Goal: Task Accomplishment & Management: Manage account settings

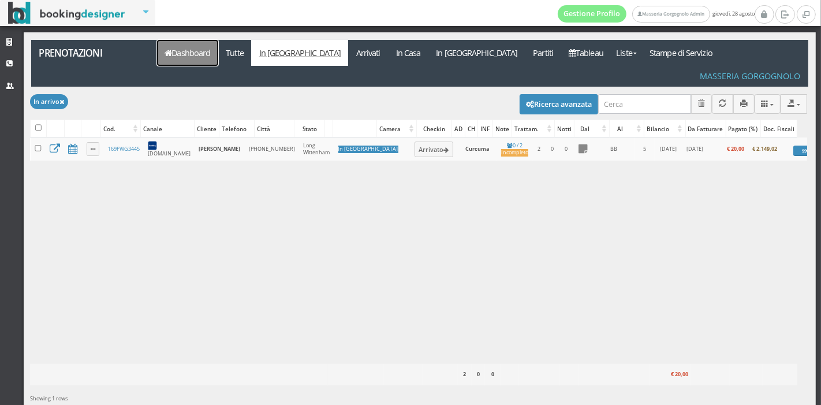
click at [174, 58] on link "Dashboard" at bounding box center [187, 53] width 61 height 26
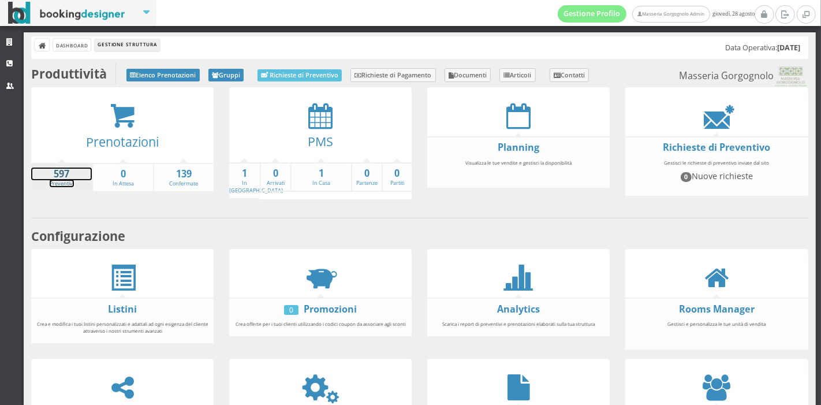
click at [56, 175] on strong "597" at bounding box center [61, 173] width 61 height 13
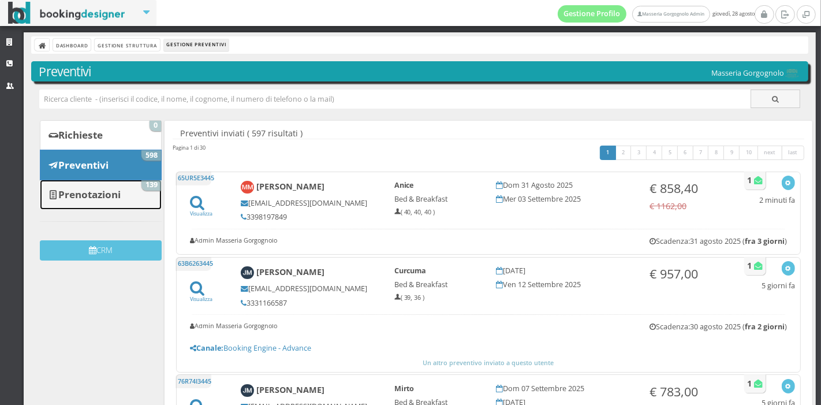
click at [85, 188] on b "Prenotazioni" at bounding box center [89, 194] width 62 height 13
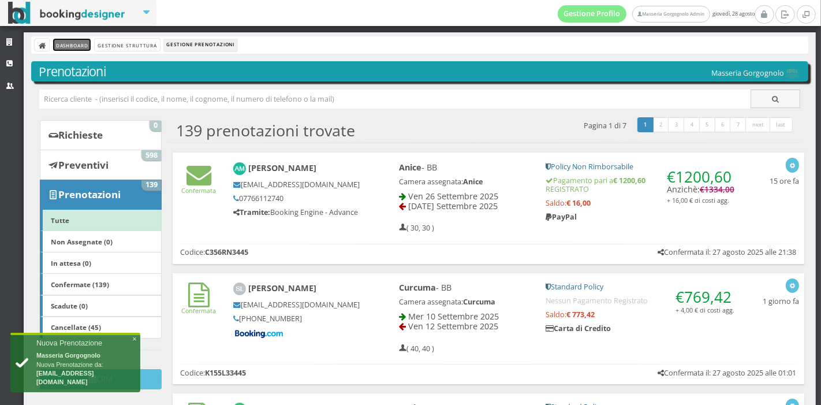
click at [74, 47] on link "Dashboard" at bounding box center [72, 45] width 38 height 12
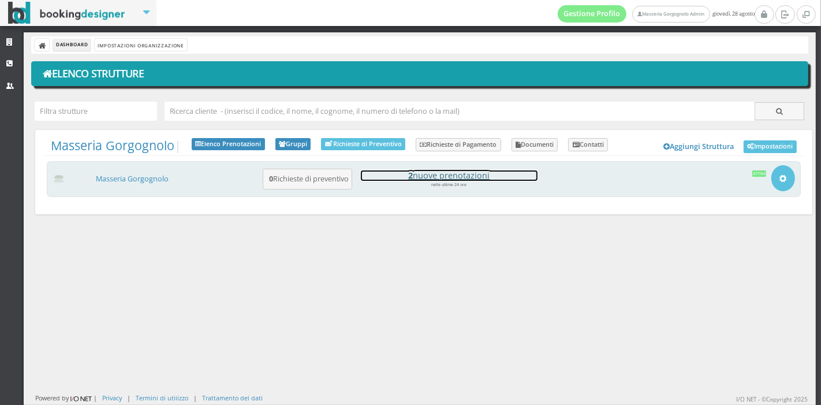
click at [424, 174] on h4 "2 nuove prenotazioni" at bounding box center [449, 175] width 177 height 10
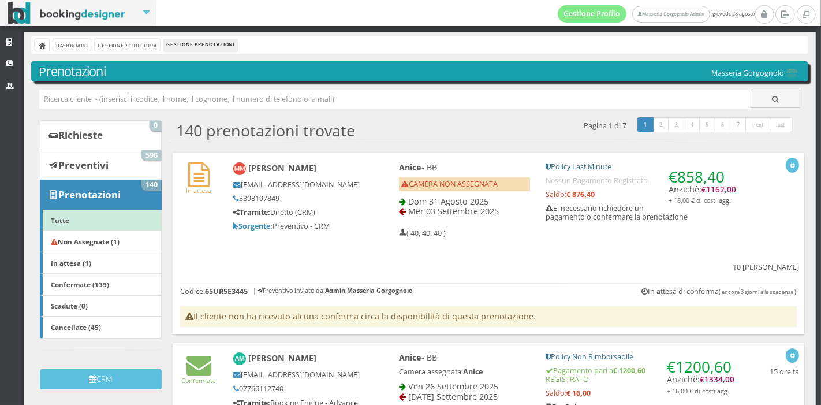
click at [391, 205] on div "Anice - BB CAMERA NON ASSEGNATA Dom 31 Agosto 2025 Mer 03 Settembre 2025 ( 40, …" at bounding box center [464, 200] width 147 height 86
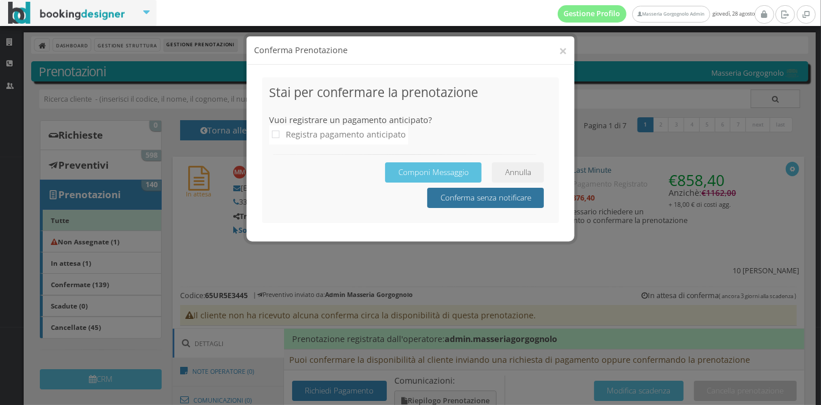
click at [536, 207] on button "Conferma senza notificare" at bounding box center [485, 198] width 117 height 20
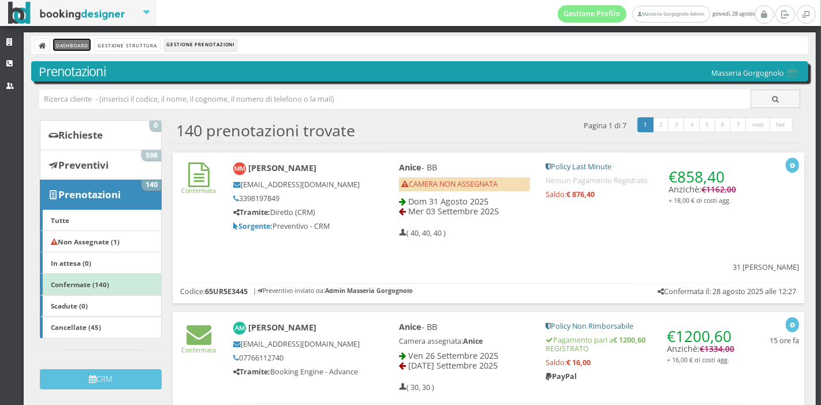
click at [79, 46] on link "Dashboard" at bounding box center [72, 45] width 38 height 12
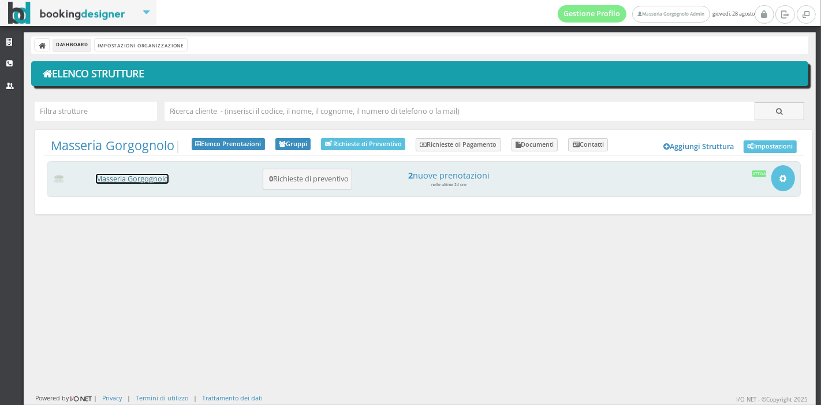
click at [113, 179] on link "Masseria Gorgognolo" at bounding box center [132, 179] width 73 height 10
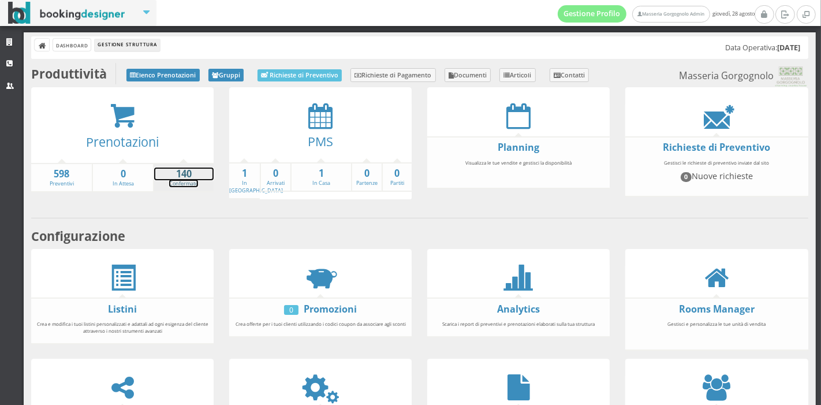
click at [191, 182] on link "140 Confermate" at bounding box center [183, 177] width 59 height 20
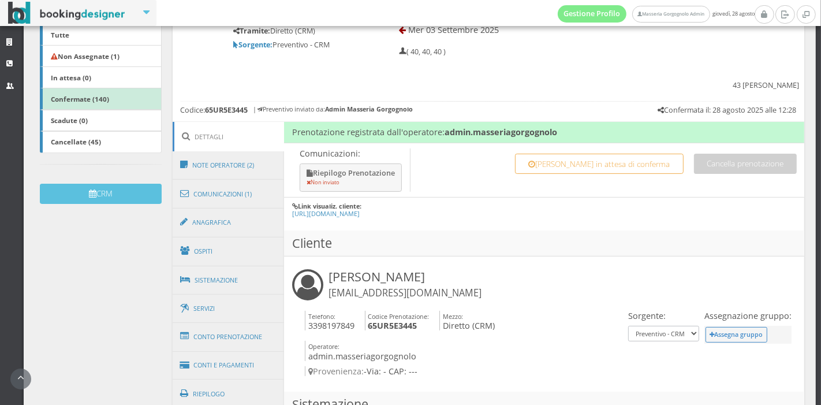
scroll to position [207, 0]
click at [251, 264] on link "Sistemazione" at bounding box center [229, 279] width 112 height 30
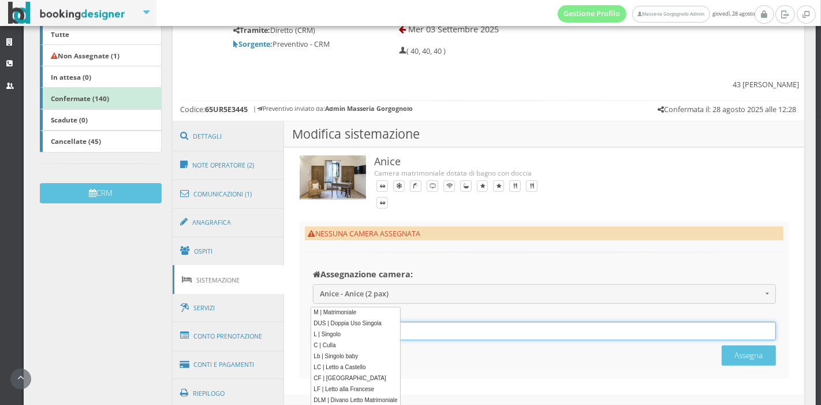
click at [383, 322] on div "12 results are available, use up and down arrow keys to navigate." at bounding box center [544, 331] width 463 height 19
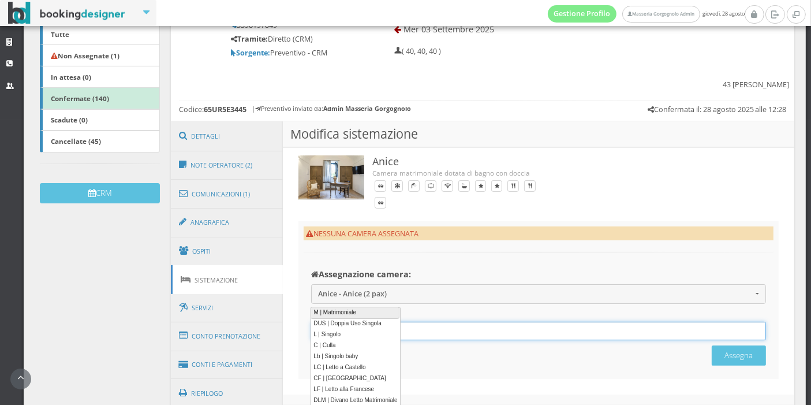
click at [383, 310] on link "M | Matrimoniale" at bounding box center [355, 313] width 89 height 12
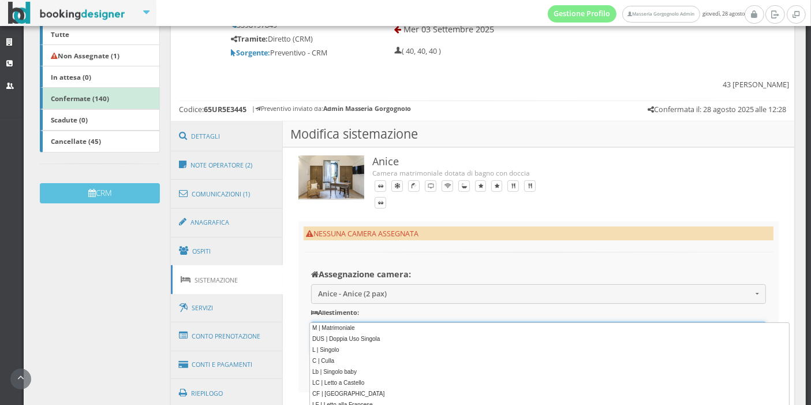
click at [387, 322] on div "M 12 results are available, use up and down arrow keys to navigate. M ×" at bounding box center [538, 338] width 455 height 32
click at [345, 349] on link "L | Singolo" at bounding box center [548, 350] width 479 height 12
type input "M, L"
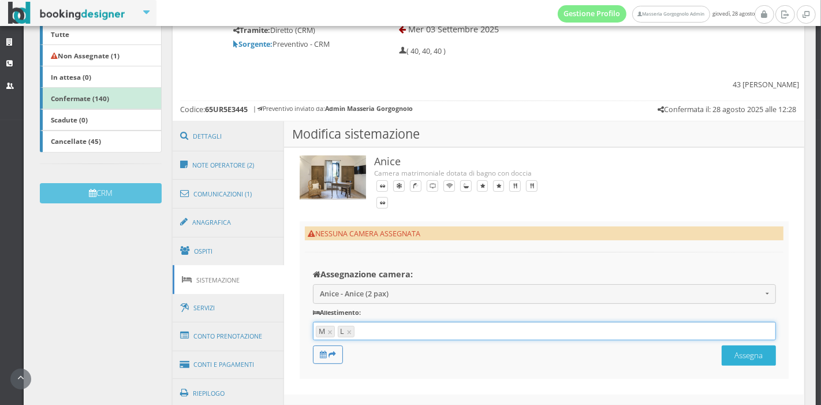
click at [730, 345] on button "Assegna" at bounding box center [749, 355] width 54 height 20
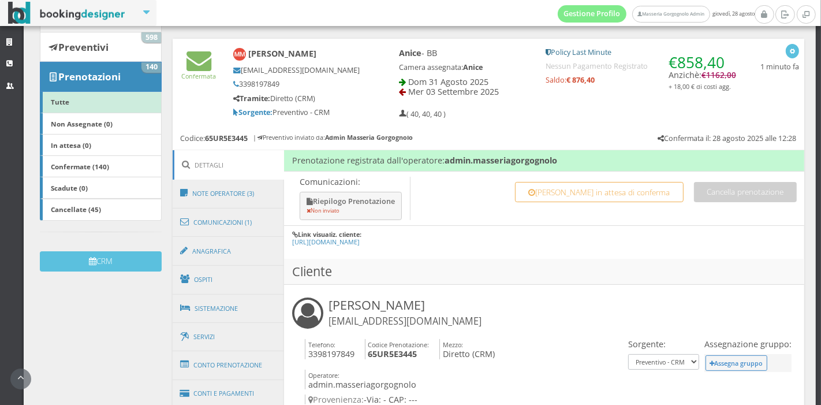
scroll to position [153, 0]
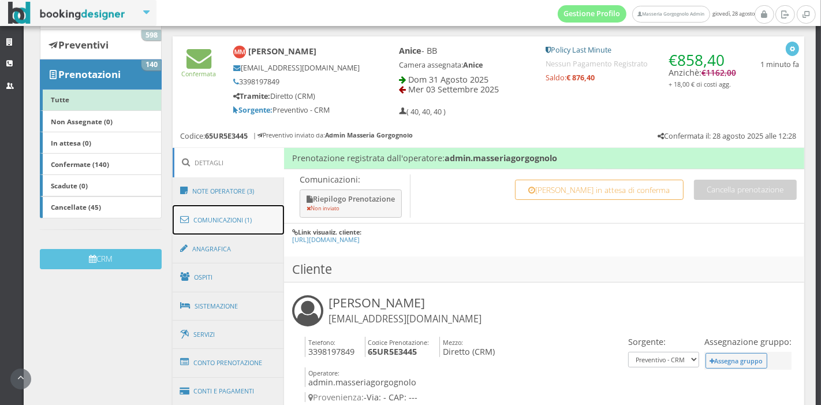
click at [233, 208] on link "Comunicazioni (1)" at bounding box center [229, 220] width 112 height 30
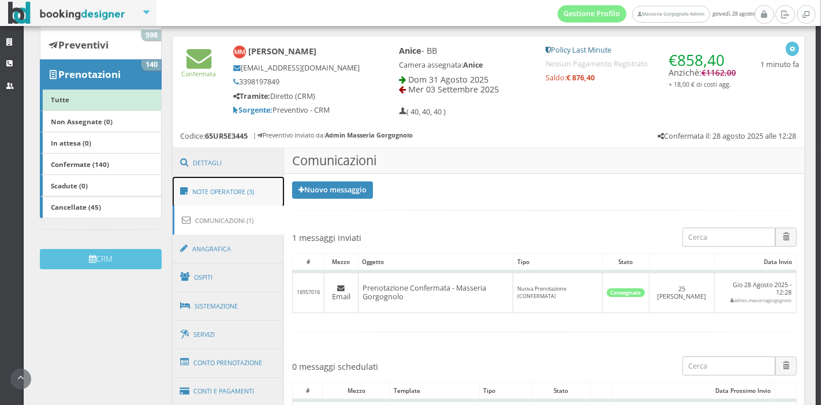
click at [234, 200] on link "Note Operatore (3)" at bounding box center [229, 192] width 112 height 30
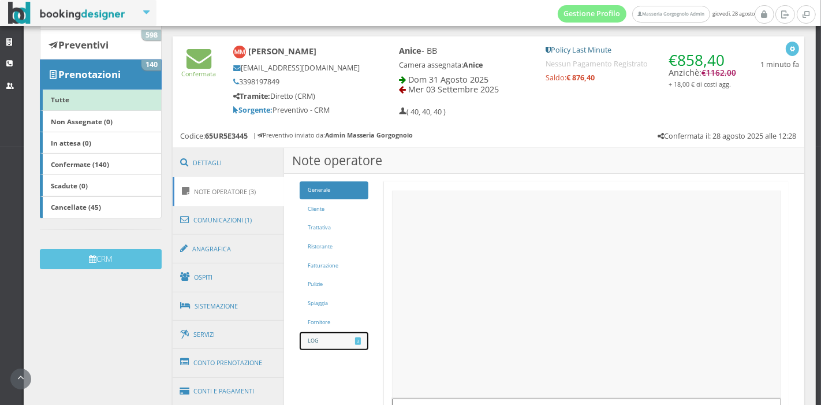
click at [360, 343] on link "LOG 3" at bounding box center [334, 341] width 69 height 18
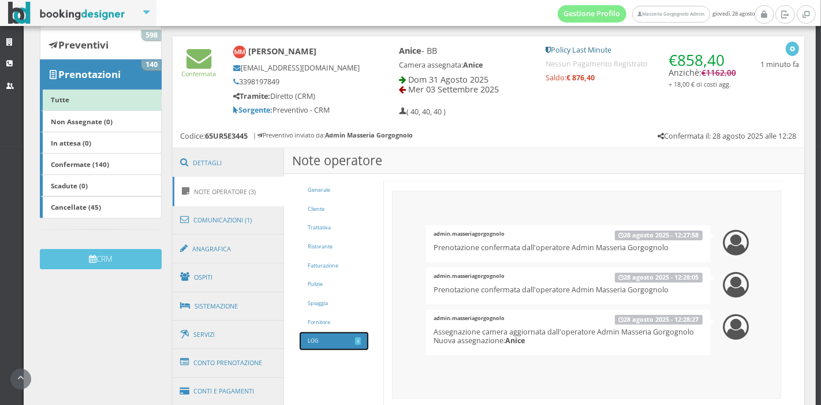
scroll to position [0, 0]
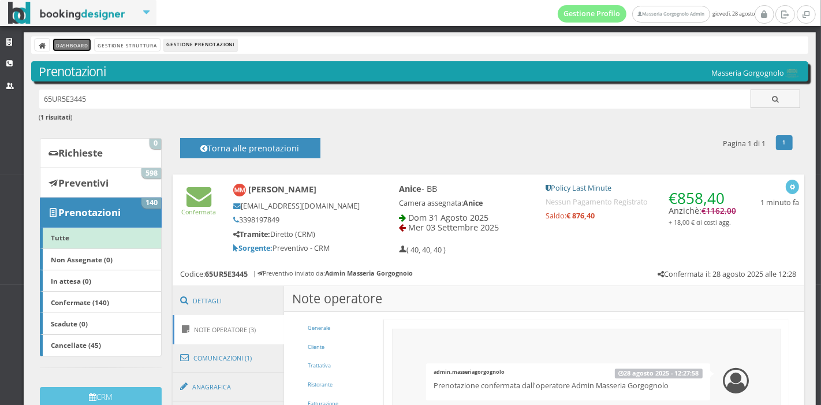
click at [77, 48] on link "Dashboard" at bounding box center [72, 45] width 38 height 12
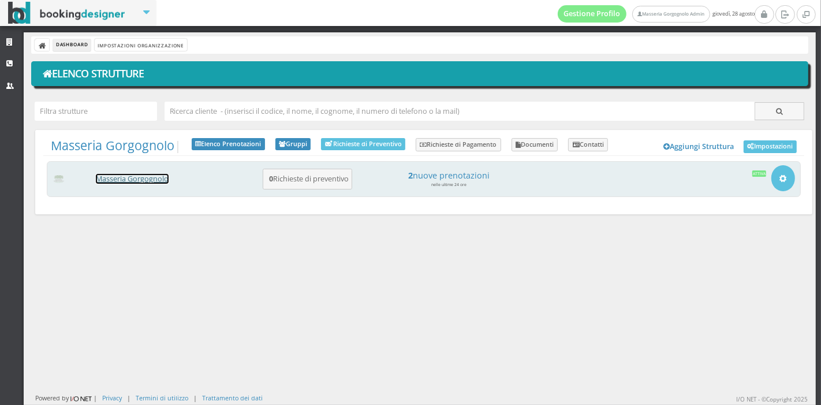
click at [137, 175] on link "Masseria Gorgognolo" at bounding box center [132, 179] width 73 height 10
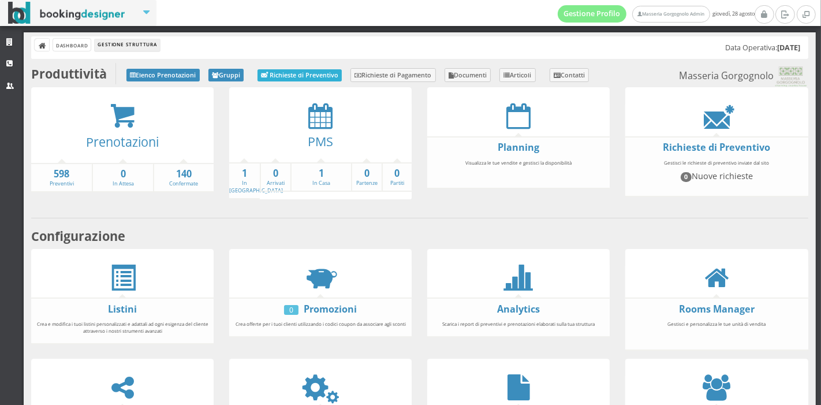
click at [305, 76] on link "Richieste di Preventivo" at bounding box center [299, 75] width 84 height 12
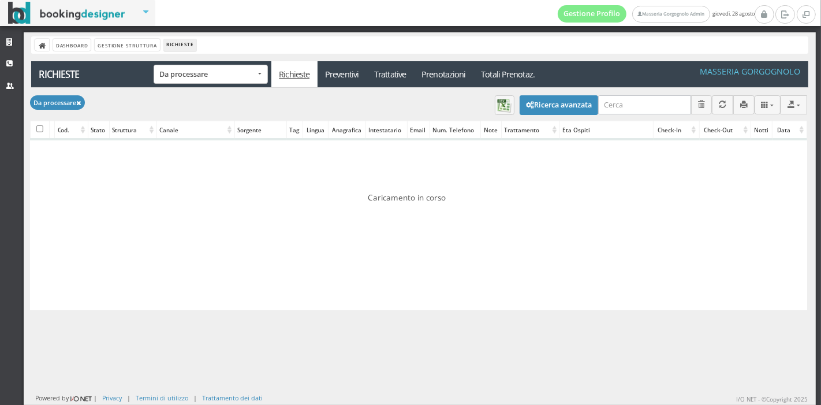
scroll to position [5, 0]
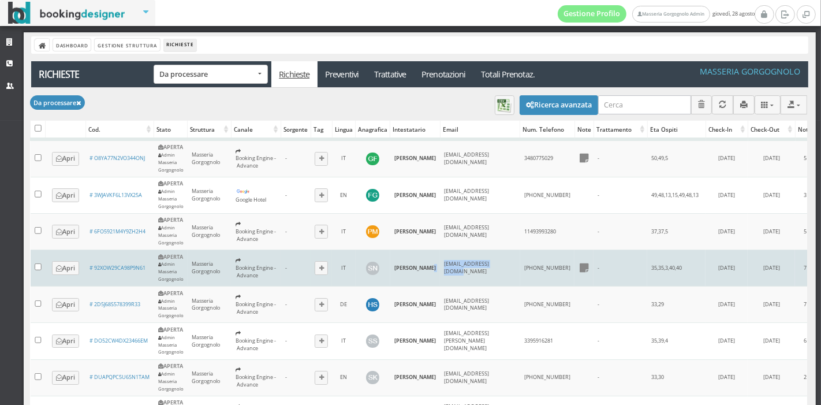
drag, startPoint x: 490, startPoint y: 293, endPoint x: 424, endPoint y: 295, distance: 65.8
click at [424, 286] on tr "Apri # 92XOW29CA98P9N61 APERTA Admin Masseria Gorgognolo Masseria Gorgognolo Bo…" at bounding box center [441, 268] width 820 height 36
copy tr "serenardi90@gmail.com"
click at [488, 286] on td "serenardi90@gmail.com" at bounding box center [480, 268] width 80 height 36
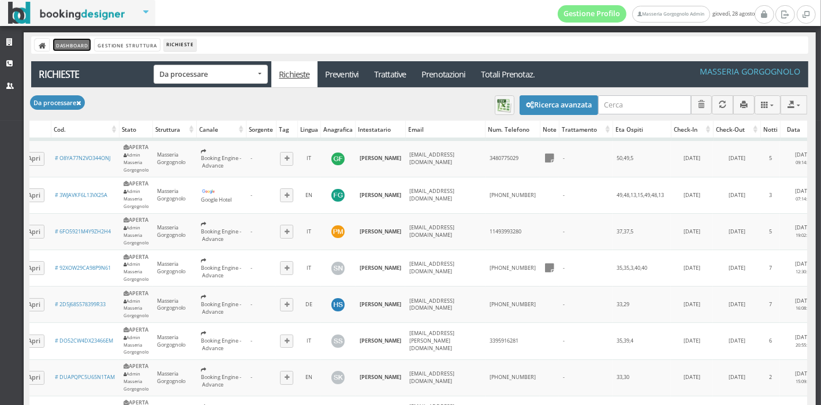
click at [73, 48] on link "Dashboard" at bounding box center [72, 45] width 38 height 12
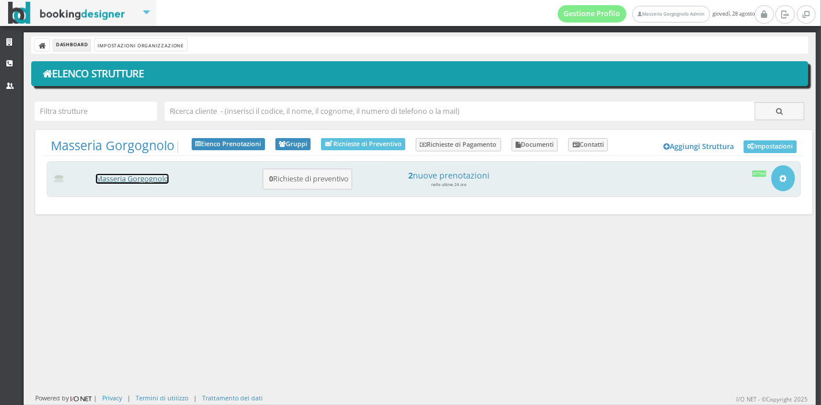
click at [159, 181] on link "Masseria Gorgognolo" at bounding box center [132, 179] width 73 height 10
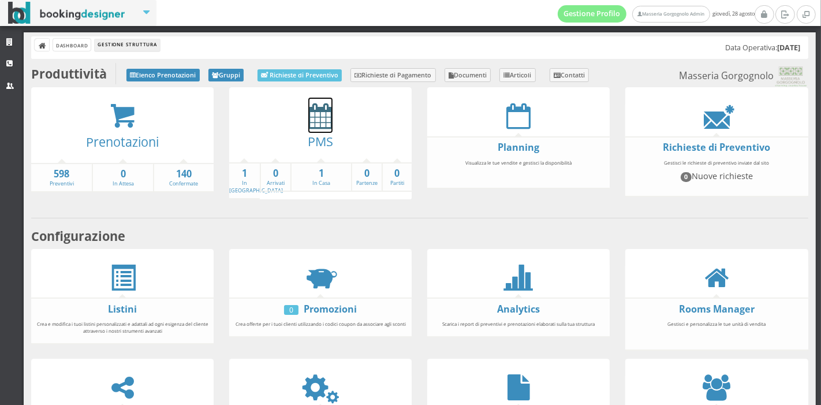
click at [308, 125] on icon at bounding box center [320, 116] width 24 height 26
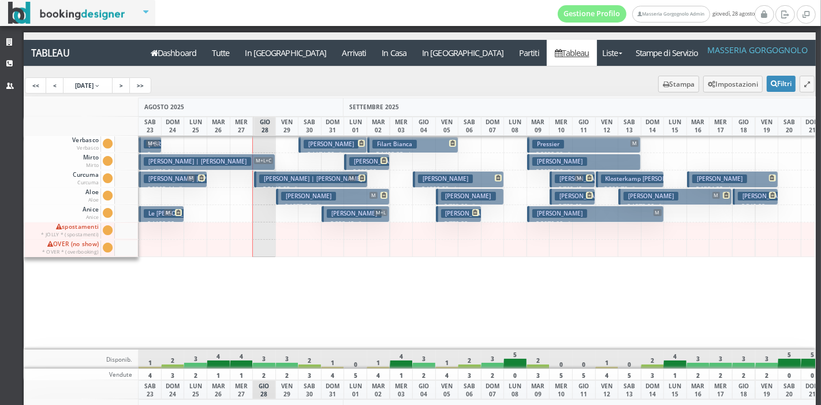
click at [381, 215] on span "M+L" at bounding box center [380, 212] width 13 height 7
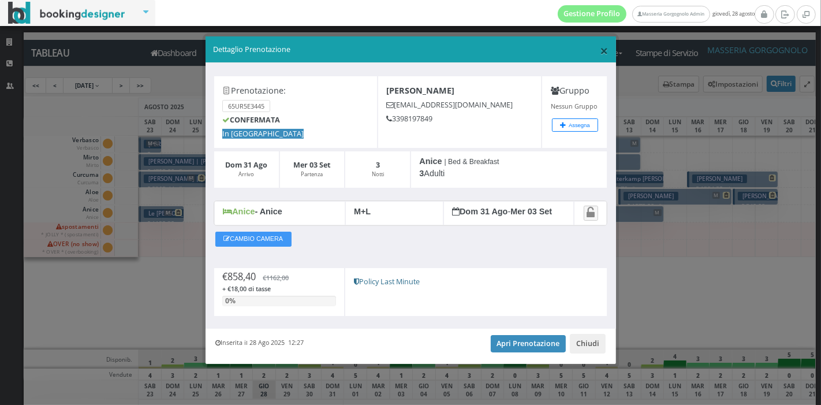
click at [604, 47] on span "×" at bounding box center [604, 50] width 8 height 20
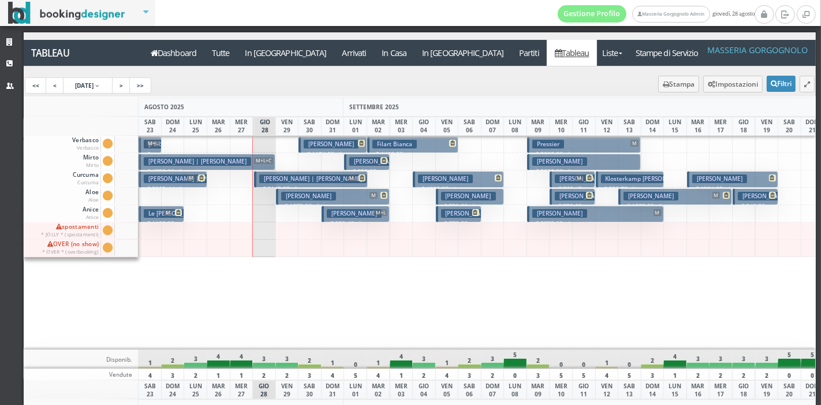
click at [333, 214] on h3 "Moro Matteo" at bounding box center [354, 213] width 55 height 9
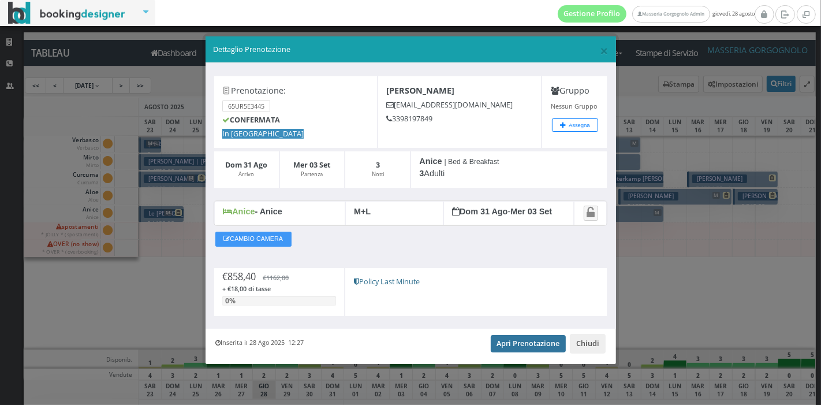
click at [514, 342] on link "Apri Prenotazione" at bounding box center [529, 343] width 76 height 17
click at [602, 49] on span "×" at bounding box center [604, 50] width 8 height 20
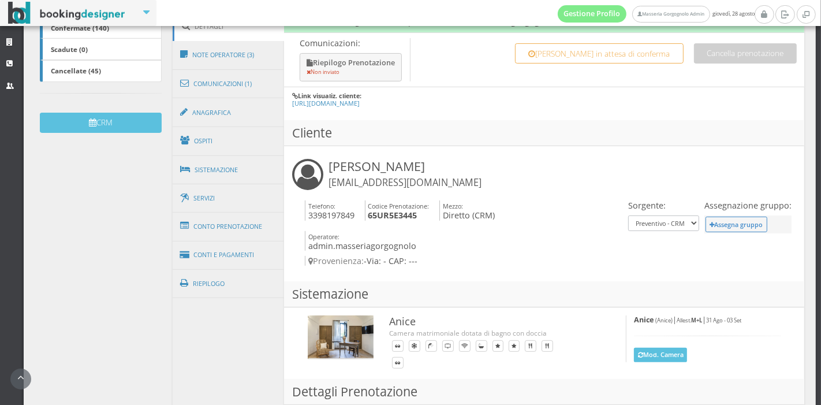
scroll to position [301, 0]
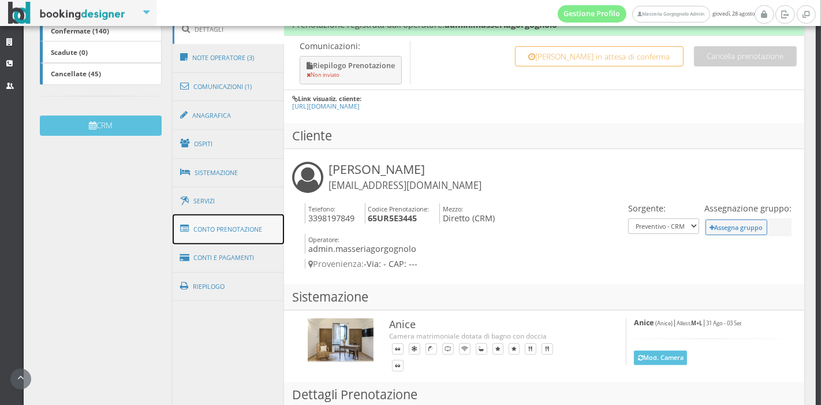
click at [231, 235] on link "Conto Prenotazione" at bounding box center [229, 229] width 112 height 30
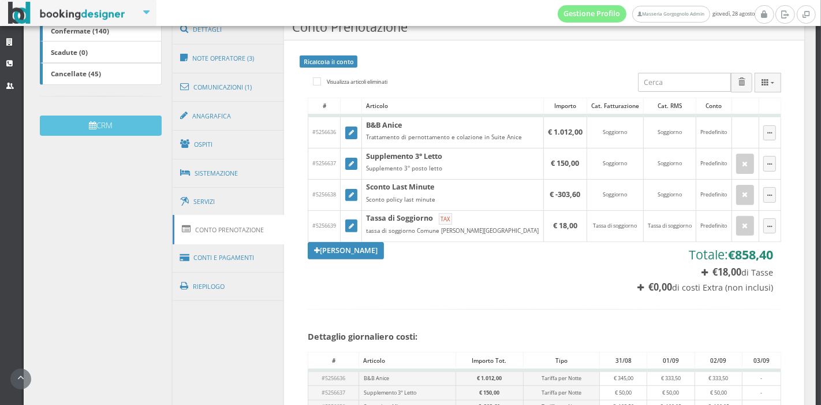
scroll to position [534, 0]
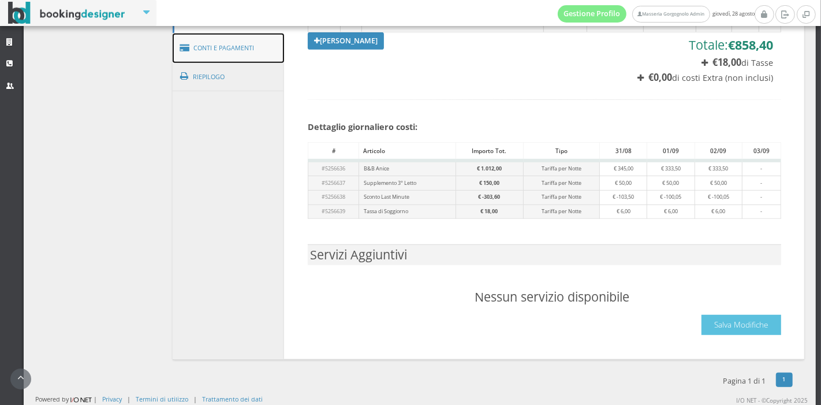
click at [247, 51] on link "Conti e Pagamenti" at bounding box center [229, 47] width 112 height 29
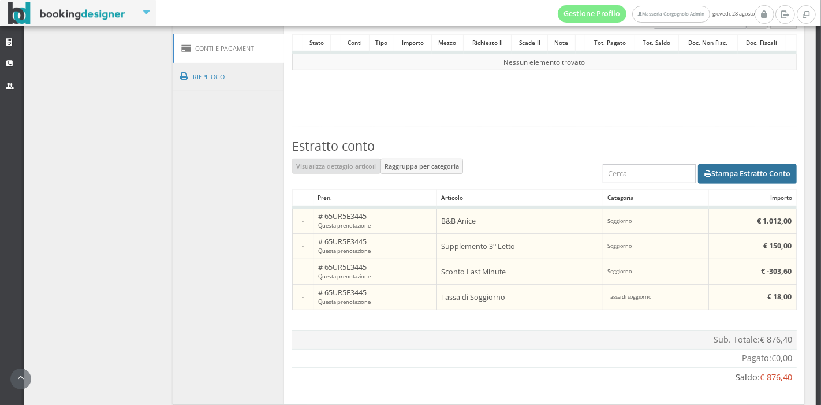
click at [713, 167] on button "Stampa Estratto Conto" at bounding box center [747, 174] width 99 height 20
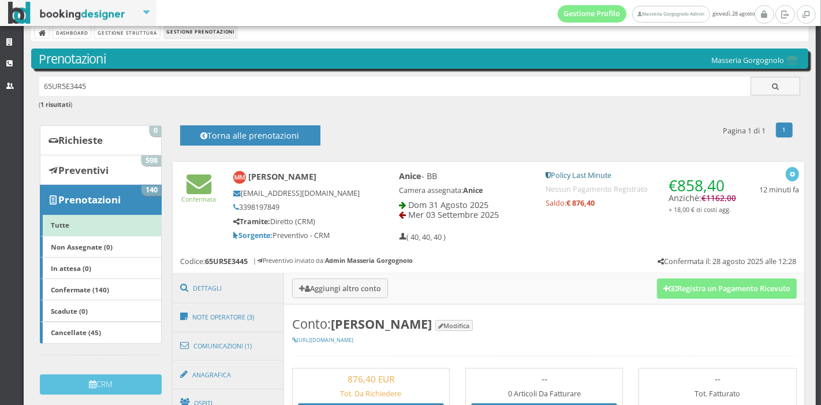
scroll to position [0, 0]
